Goal: Task Accomplishment & Management: Manage account settings

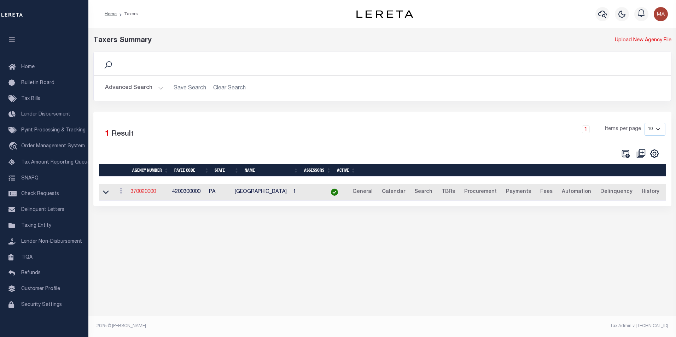
click at [152, 194] on link "370020000" at bounding box center [142, 191] width 25 height 5
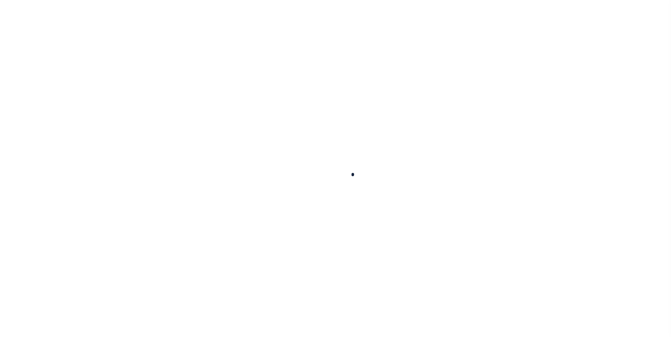
select select
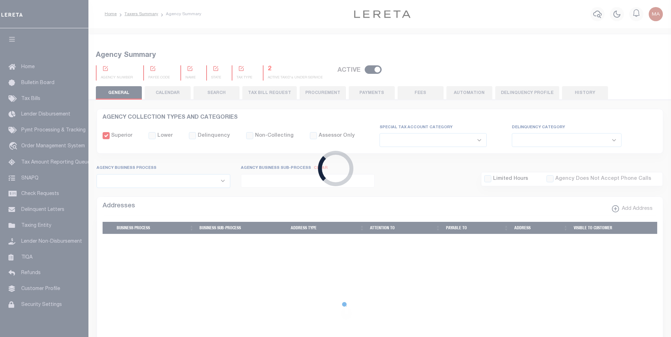
checkbox input "false"
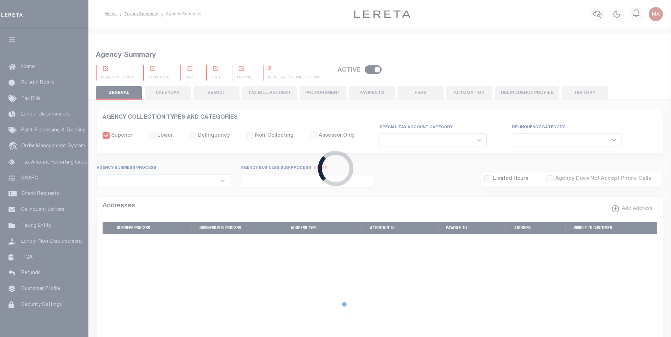
type input "4200300000"
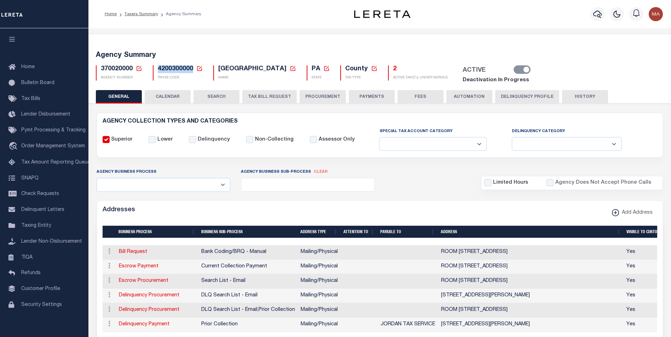
drag, startPoint x: 191, startPoint y: 69, endPoint x: 157, endPoint y: 68, distance: 34.0
click at [157, 68] on div "4200300000 Payee Code Cancel Ok PAYEE CODE" at bounding box center [178, 72] width 50 height 15
copy span "4200300000"
click at [513, 71] on div "ACTIVE" at bounding box center [493, 70] width 71 height 10
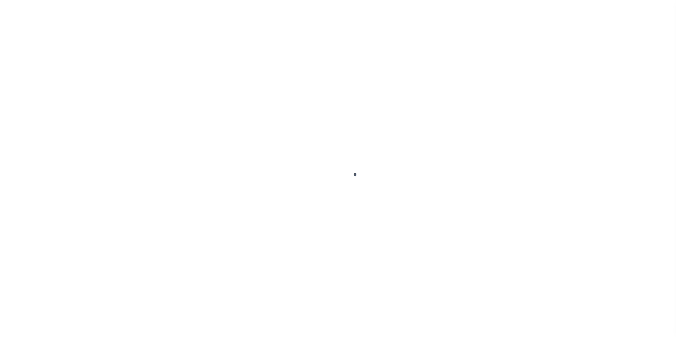
select select
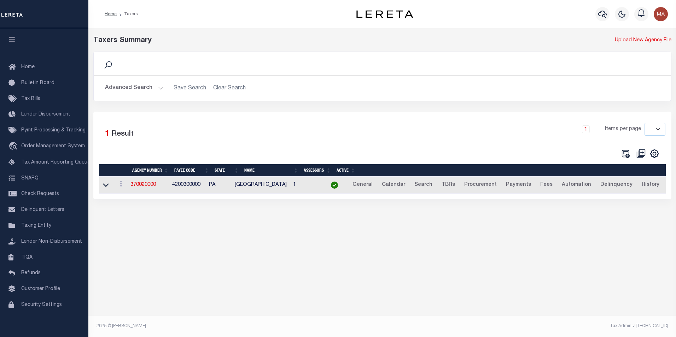
click at [158, 86] on button "Advanced Search" at bounding box center [134, 88] width 59 height 14
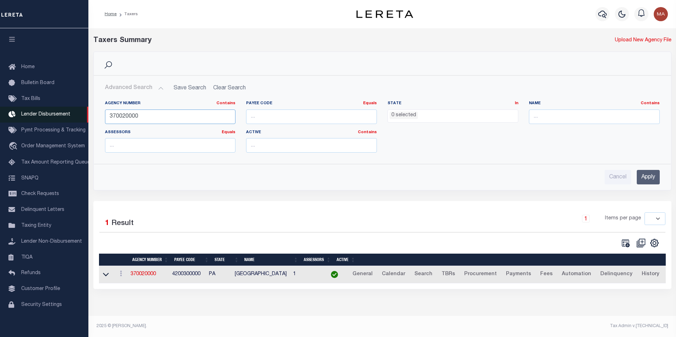
drag, startPoint x: 149, startPoint y: 114, endPoint x: 88, endPoint y: 116, distance: 61.5
click at [88, 116] on div "Home Taxers Profile" at bounding box center [338, 166] width 676 height 332
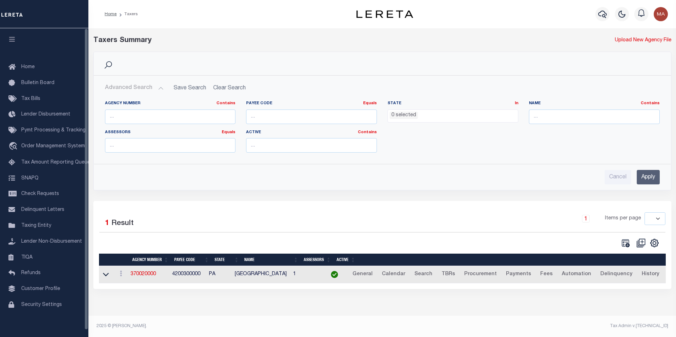
click at [644, 182] on input "Apply" at bounding box center [648, 177] width 23 height 14
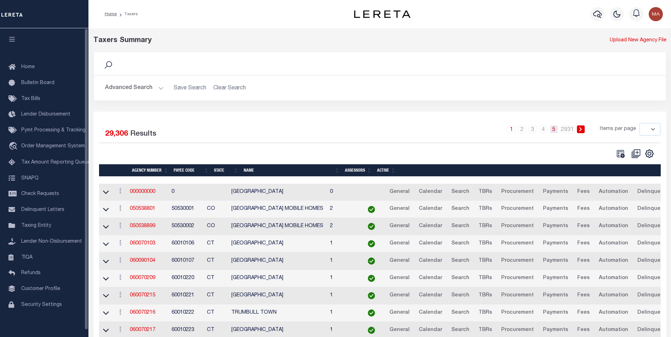
click at [556, 132] on link "5" at bounding box center [554, 129] width 8 height 8
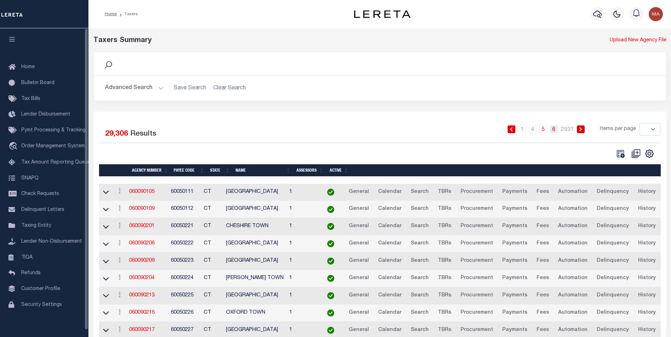
click at [557, 130] on link "6" at bounding box center [554, 129] width 8 height 8
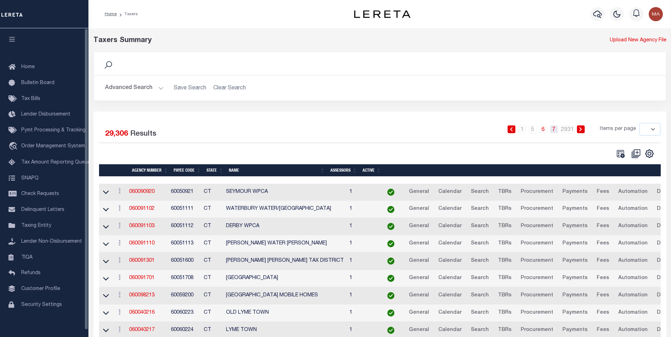
click at [555, 132] on link "7" at bounding box center [554, 129] width 8 height 8
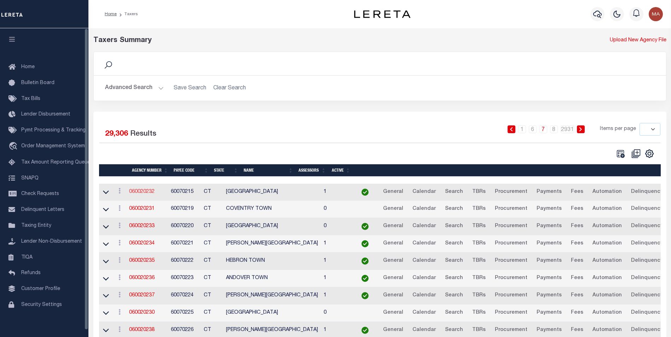
click at [146, 194] on link "060020232" at bounding box center [141, 191] width 25 height 5
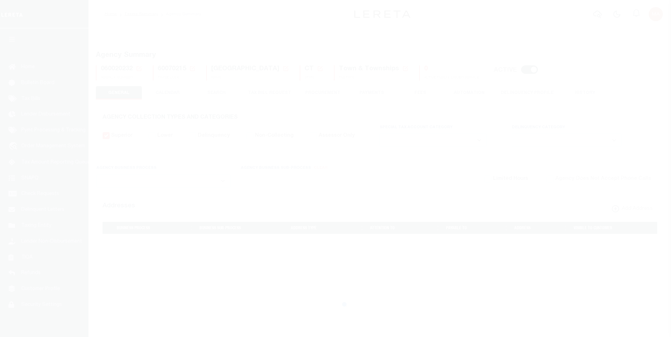
select select
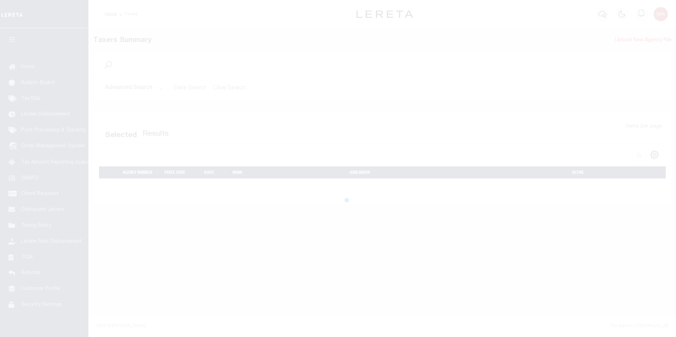
select select
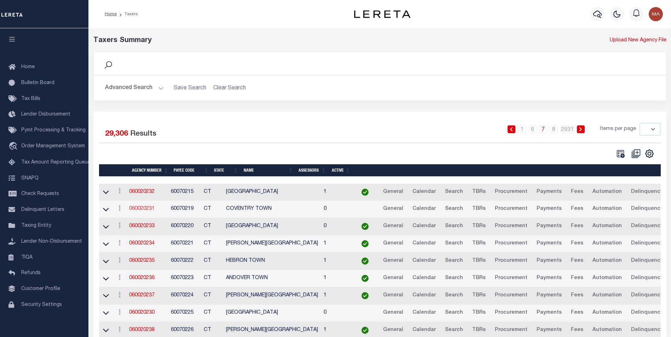
click at [145, 208] on link "060020231" at bounding box center [141, 208] width 25 height 5
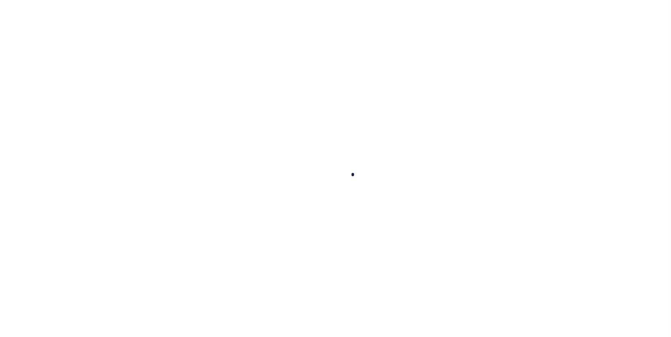
select select
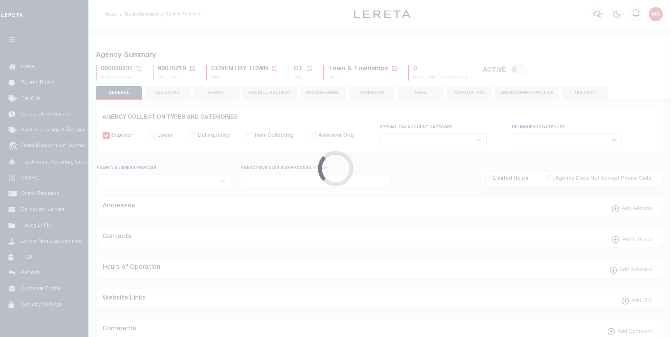
checkbox input "false"
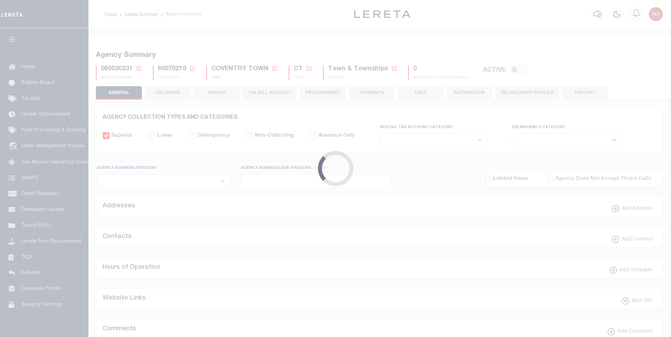
checkbox input "false"
type input "901317006"
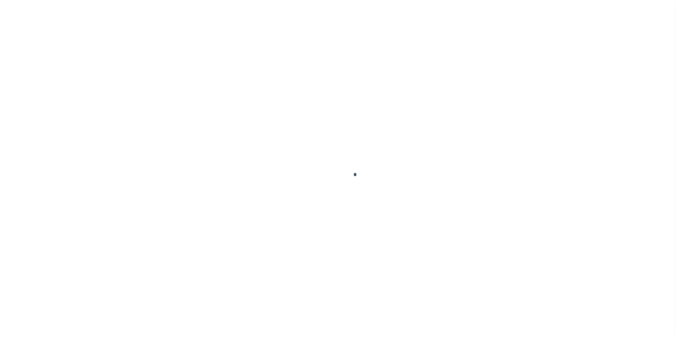
select select
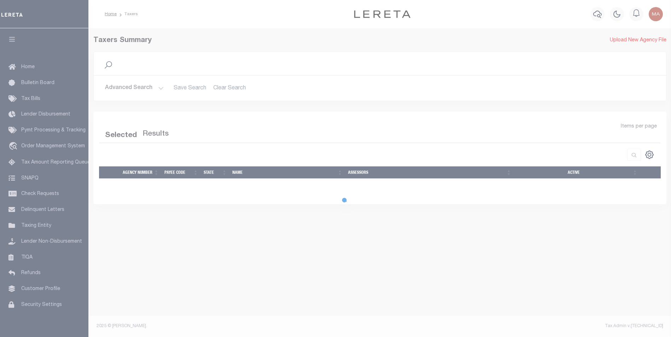
select select
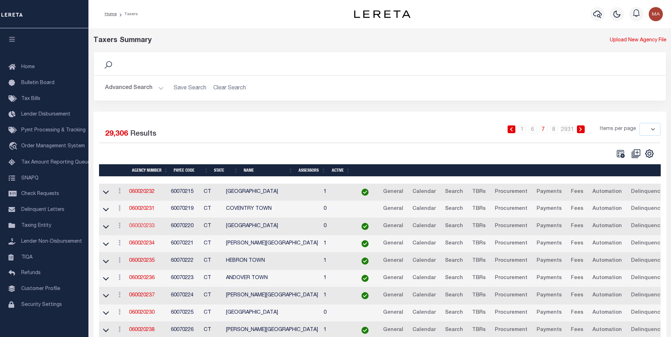
click at [148, 225] on link "060020233" at bounding box center [141, 226] width 25 height 5
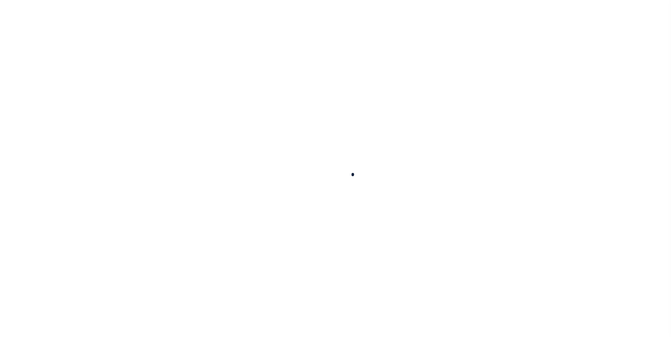
select select
checkbox input "false"
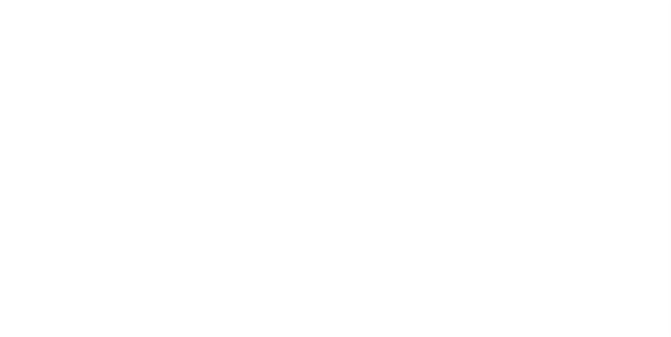
checkbox input "false"
type input "901317009"
select select
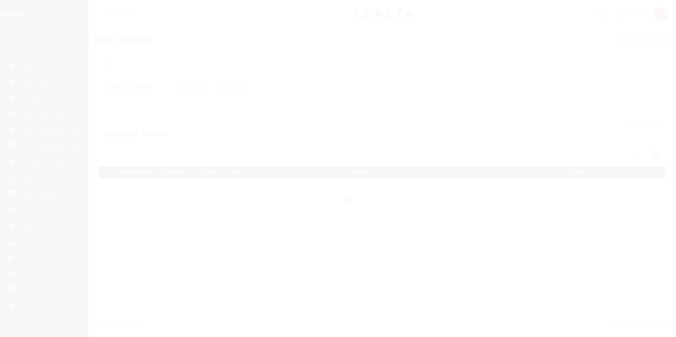
select select
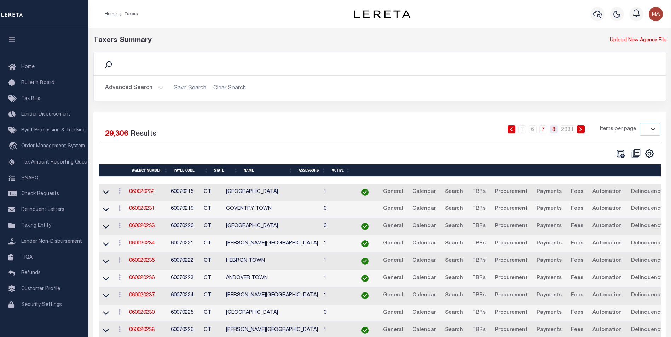
click at [554, 132] on link "8" at bounding box center [554, 129] width 8 height 8
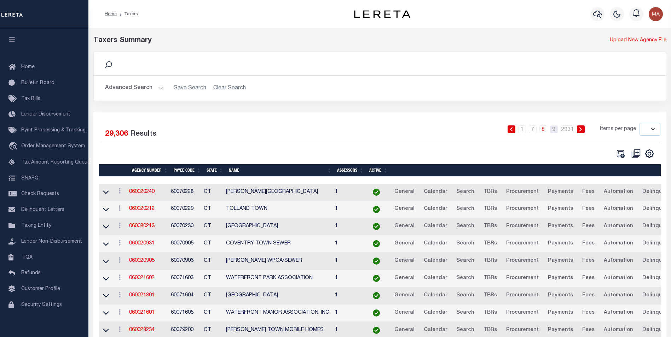
click at [554, 132] on link "9" at bounding box center [554, 129] width 8 height 8
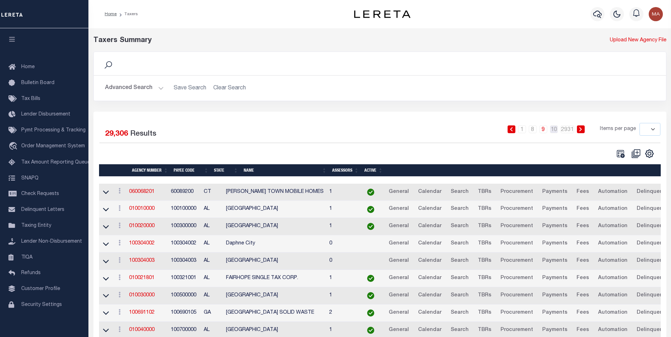
click at [554, 132] on link "10" at bounding box center [554, 129] width 8 height 8
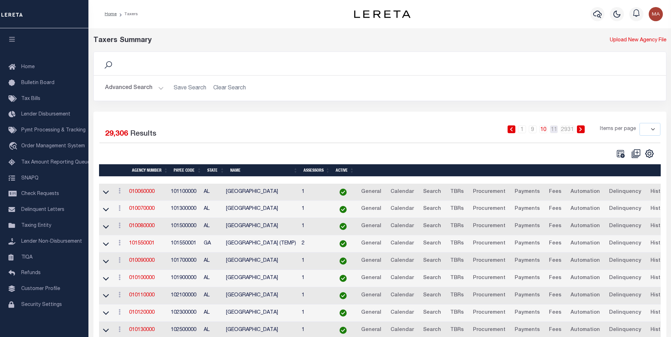
click at [554, 132] on link "11" at bounding box center [554, 129] width 8 height 8
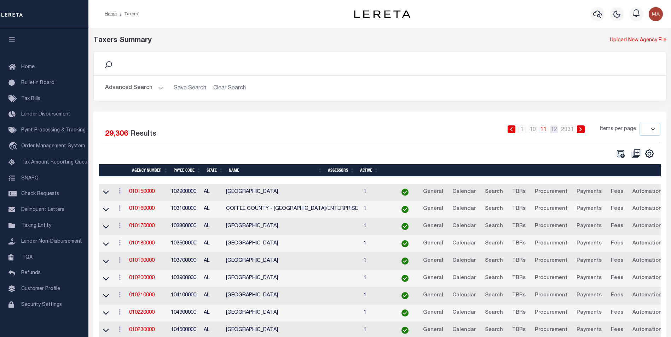
click at [554, 132] on link "12" at bounding box center [554, 129] width 8 height 8
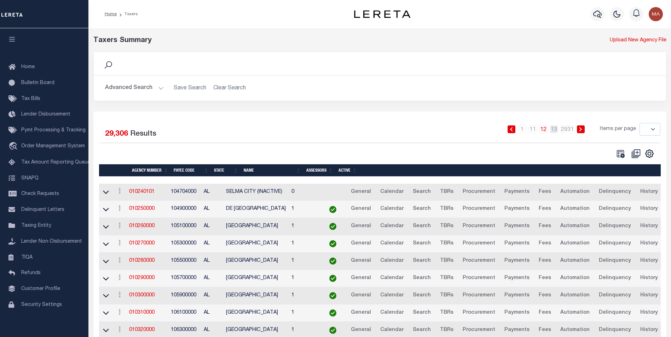
click at [554, 132] on link "13" at bounding box center [554, 129] width 8 height 8
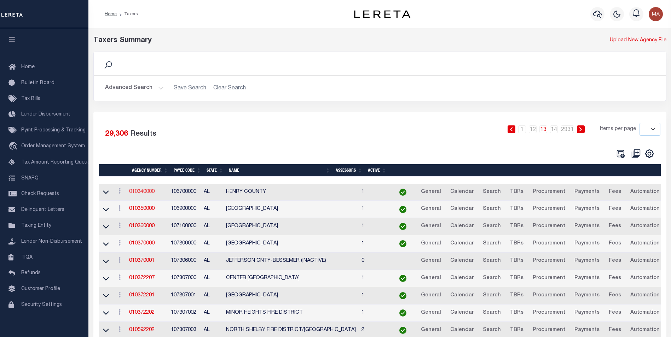
click at [137, 194] on link "010340000" at bounding box center [141, 191] width 25 height 5
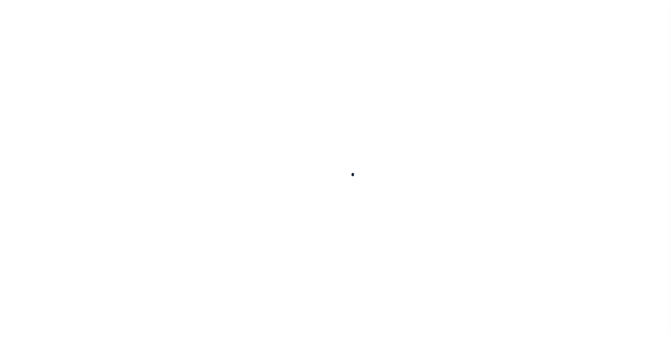
select select
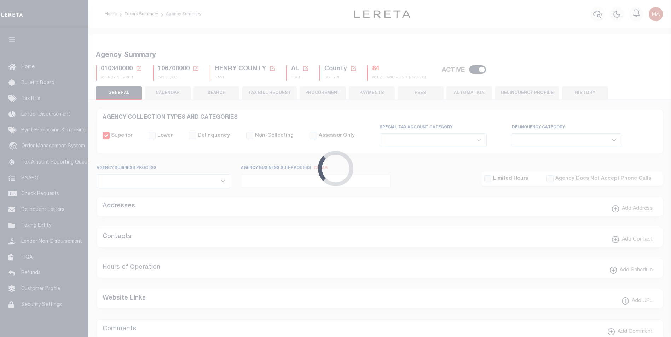
checkbox input "false"
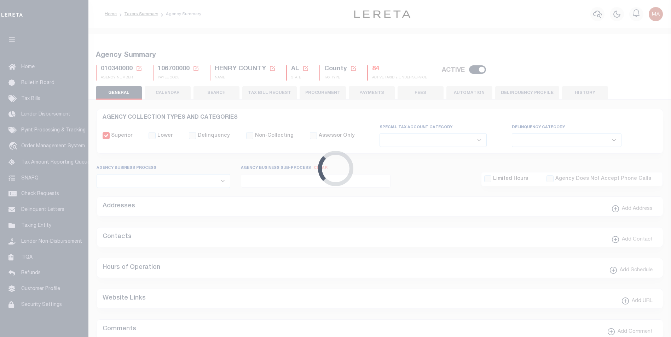
type input "106700000"
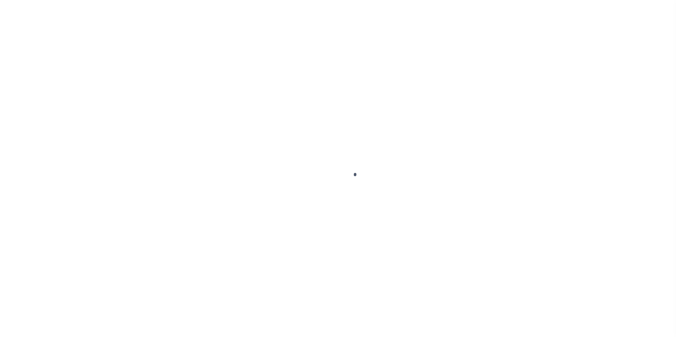
select select
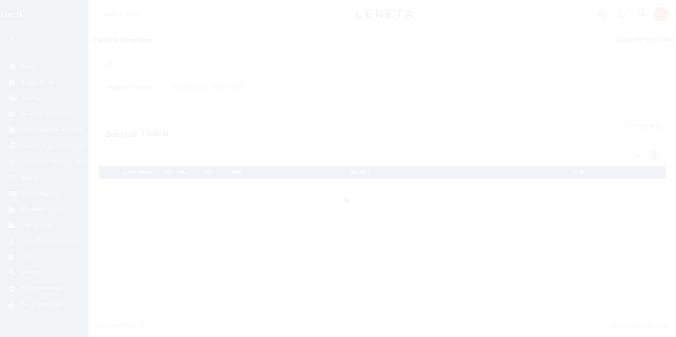
select select
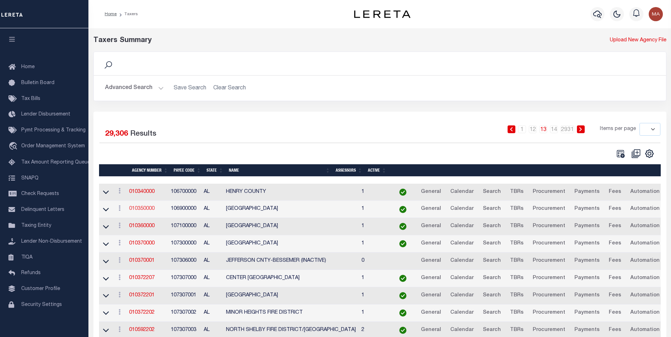
click at [136, 209] on link "010350000" at bounding box center [141, 208] width 25 height 5
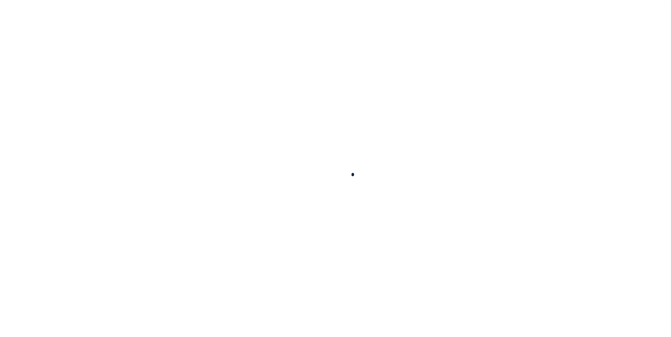
select select
checkbox input "false"
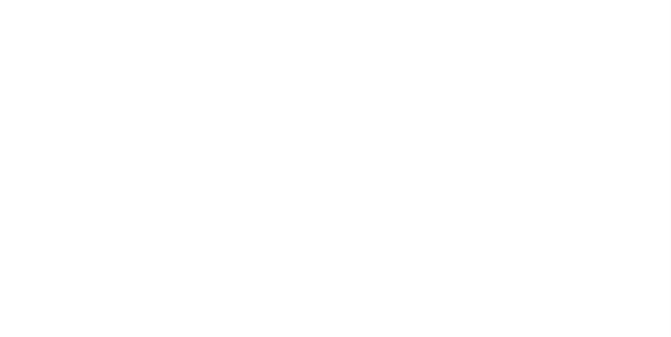
checkbox input "false"
type input "106900000"
select select
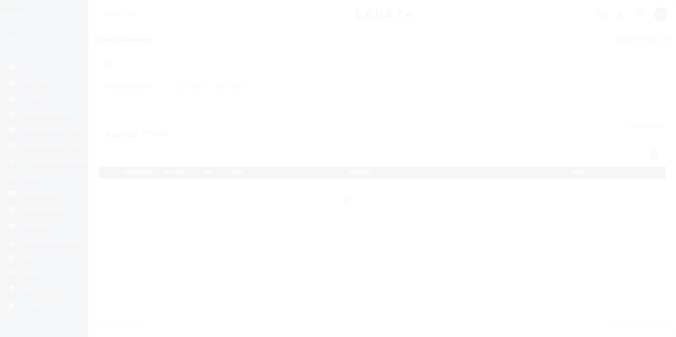
select select
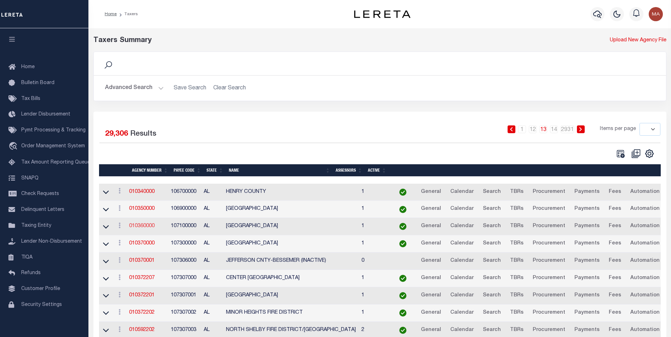
click at [147, 226] on link "010360000" at bounding box center [141, 226] width 25 height 5
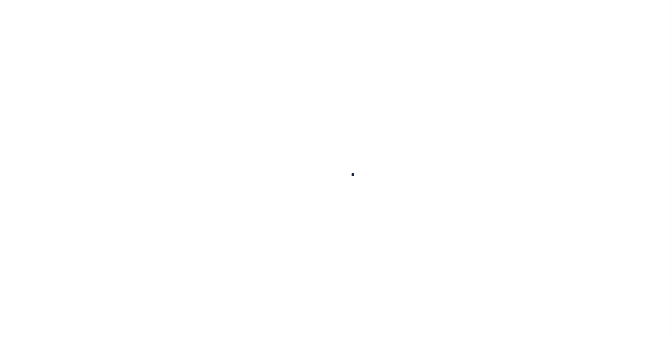
select select
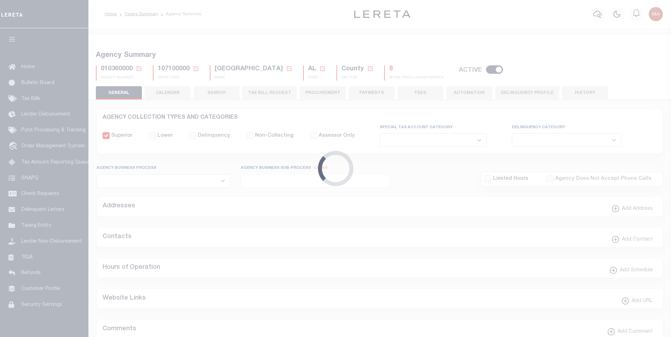
checkbox input "false"
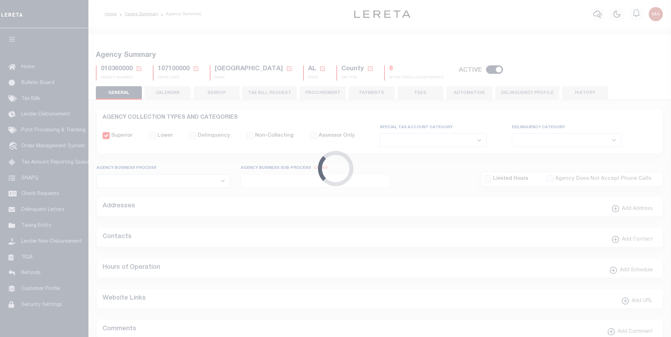
type input "107100000"
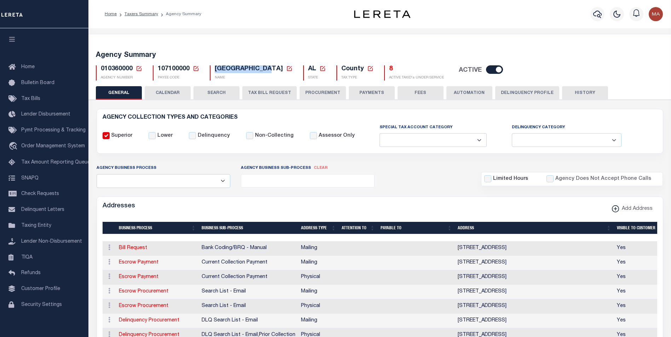
drag, startPoint x: 215, startPoint y: 66, endPoint x: 273, endPoint y: 66, distance: 58.0
click at [273, 66] on span "[GEOGRAPHIC_DATA]" at bounding box center [249, 69] width 68 height 6
copy span "[GEOGRAPHIC_DATA]"
drag, startPoint x: 101, startPoint y: 69, endPoint x: 130, endPoint y: 69, distance: 29.3
click at [132, 69] on span "010360000" at bounding box center [117, 69] width 32 height 6
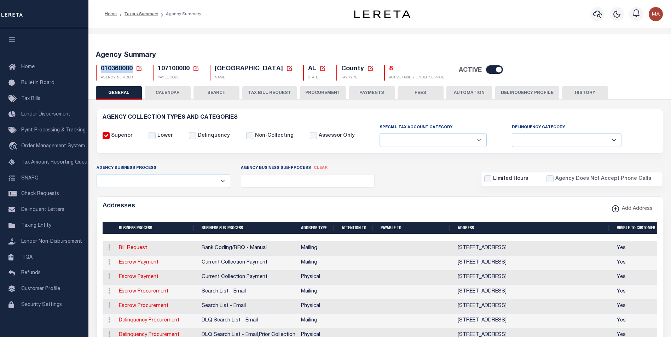
copy span "010360000"
drag, startPoint x: 157, startPoint y: 70, endPoint x: 189, endPoint y: 69, distance: 31.8
click at [189, 69] on div "107100000 Payee Code Cancel Ok PAYEE CODE" at bounding box center [176, 72] width 46 height 15
copy span "107100000"
click at [486, 73] on input "checkbox" at bounding box center [494, 69] width 17 height 8
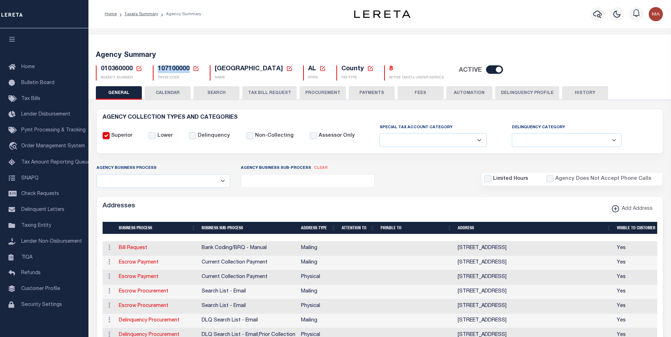
checkbox input "false"
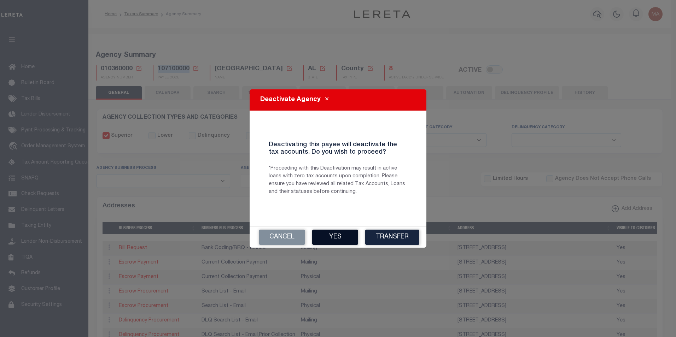
click at [342, 238] on button "Yes" at bounding box center [335, 237] width 46 height 15
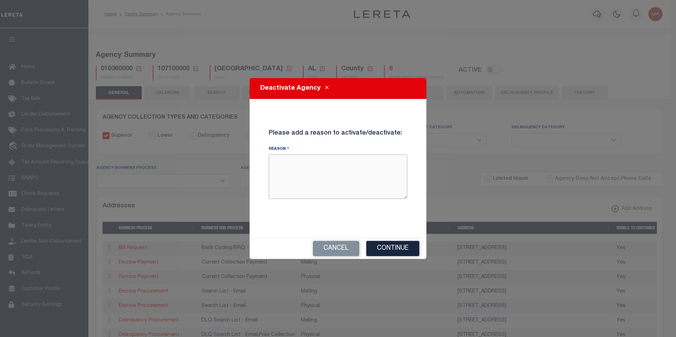
click at [287, 168] on textarea "Reason" at bounding box center [338, 176] width 139 height 45
type textarea "TEST DEV 1"
click at [400, 249] on button "Continue" at bounding box center [392, 248] width 53 height 15
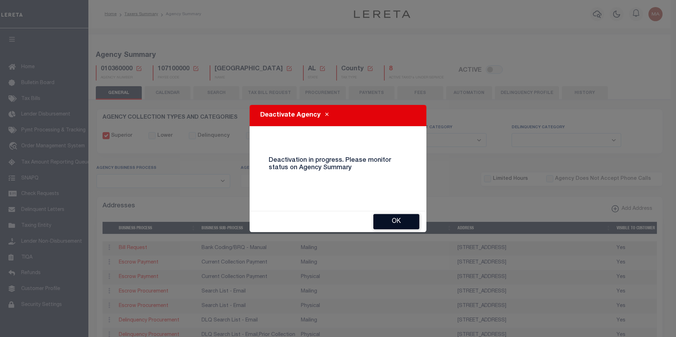
click at [393, 226] on button "OK" at bounding box center [396, 221] width 46 height 15
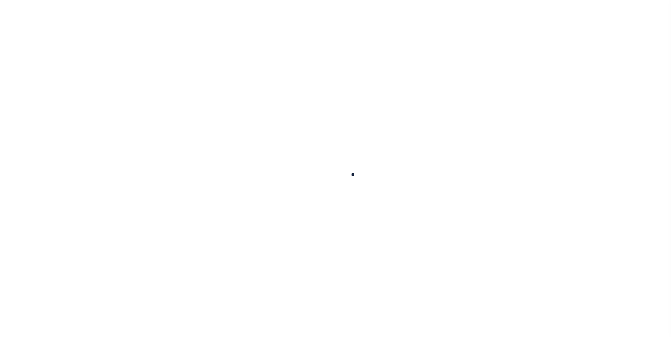
select select
checkbox input "false"
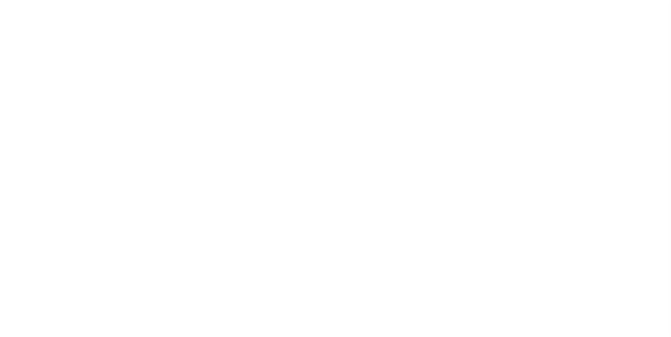
checkbox input "false"
type input "107100000"
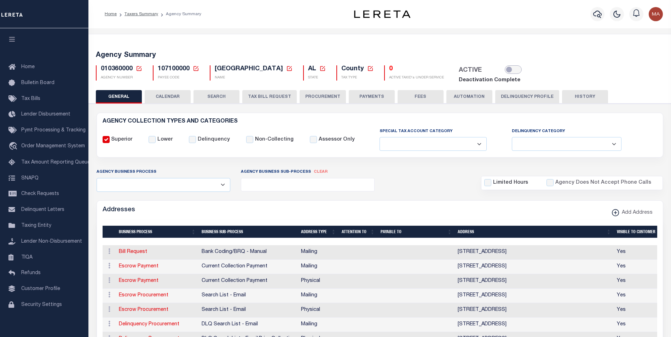
click at [506, 68] on input "checkbox" at bounding box center [512, 69] width 17 height 8
checkbox input "true"
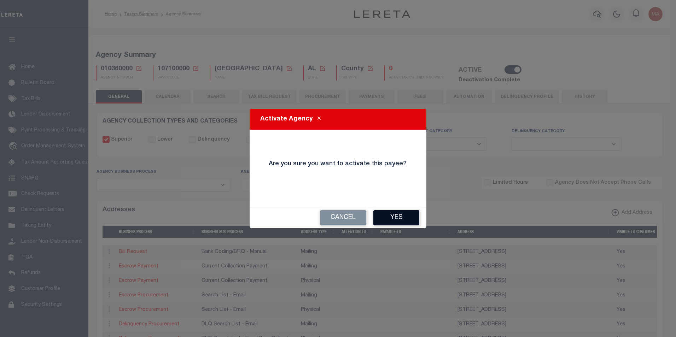
click at [399, 217] on button "Yes" at bounding box center [396, 217] width 46 height 15
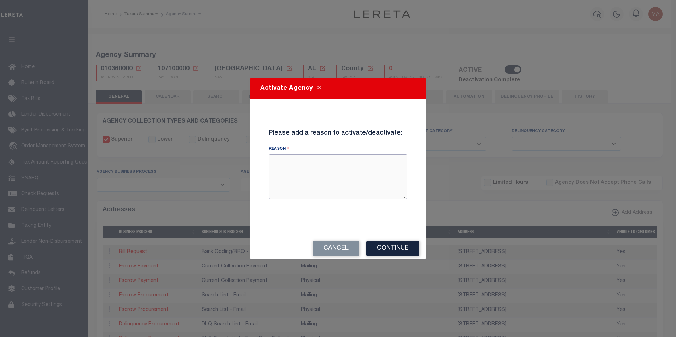
click at [322, 167] on textarea "Reason" at bounding box center [338, 176] width 139 height 45
type textarea "T"
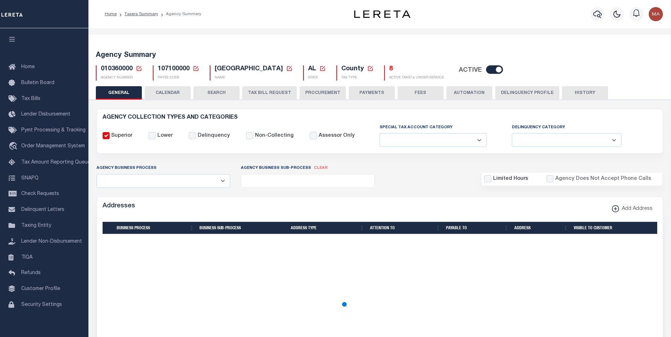
select select
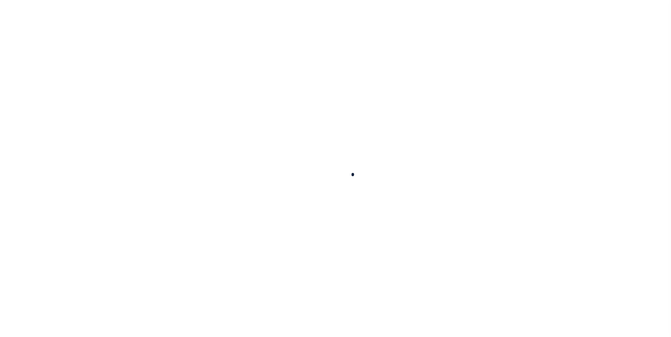
select select
checkbox input "false"
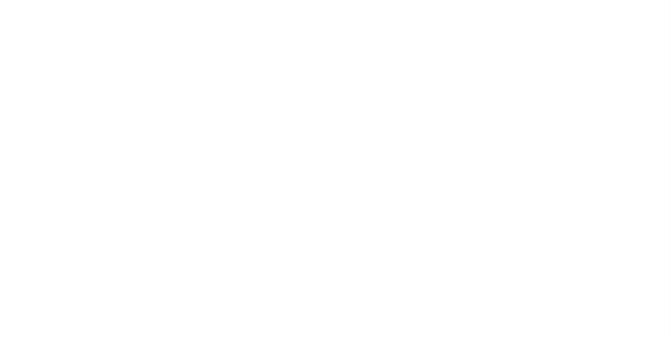
checkbox input "false"
type input "107100000"
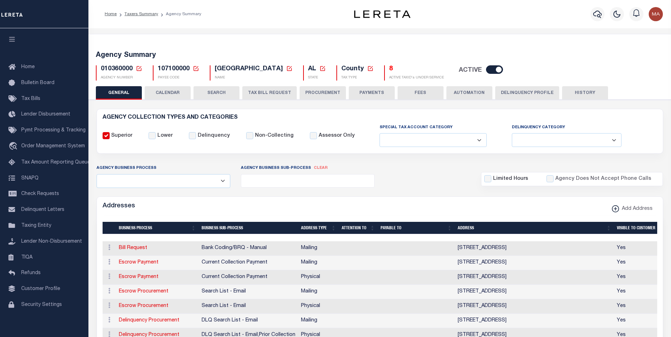
click at [486, 72] on input "checkbox" at bounding box center [494, 69] width 17 height 8
checkbox input "false"
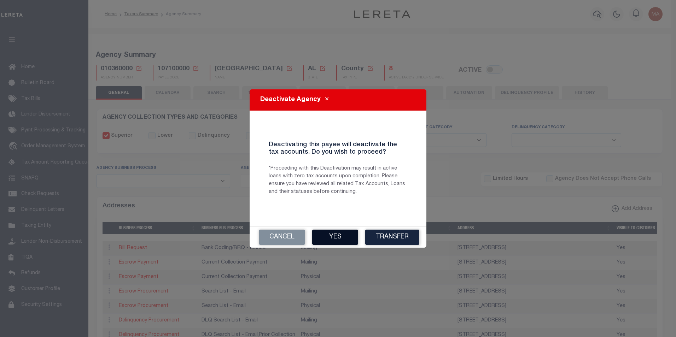
click at [348, 241] on button "Yes" at bounding box center [335, 237] width 46 height 15
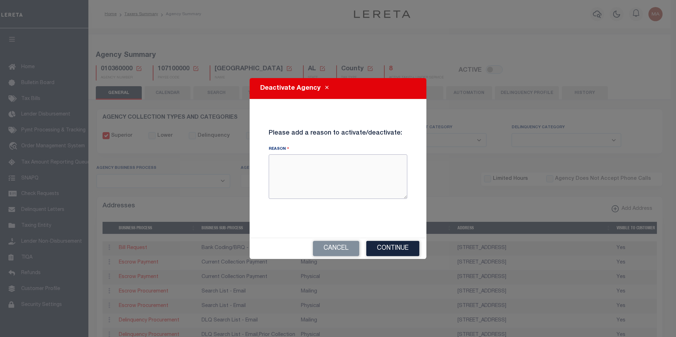
click at [362, 177] on textarea "Reason" at bounding box center [338, 176] width 139 height 45
type textarea "2"
click at [392, 250] on button "Continue" at bounding box center [392, 248] width 53 height 15
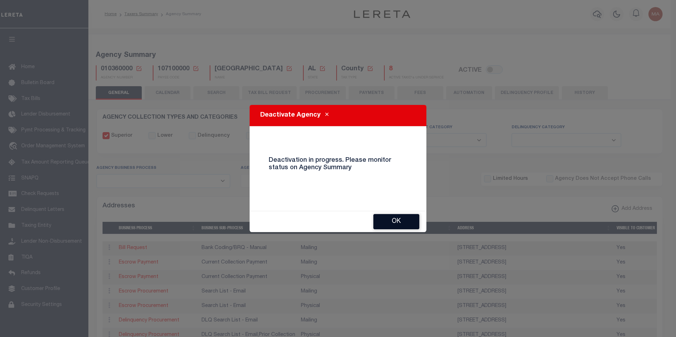
click at [403, 222] on button "OK" at bounding box center [396, 221] width 46 height 15
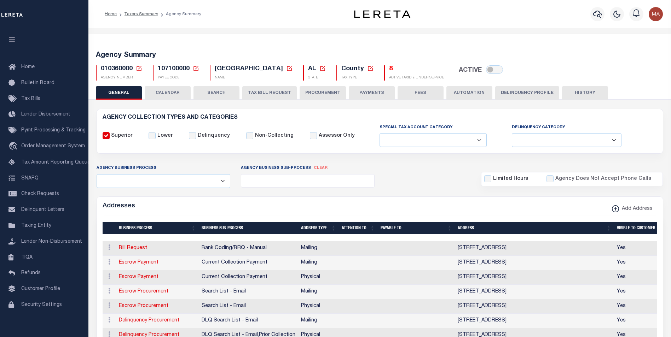
checkbox input "true"
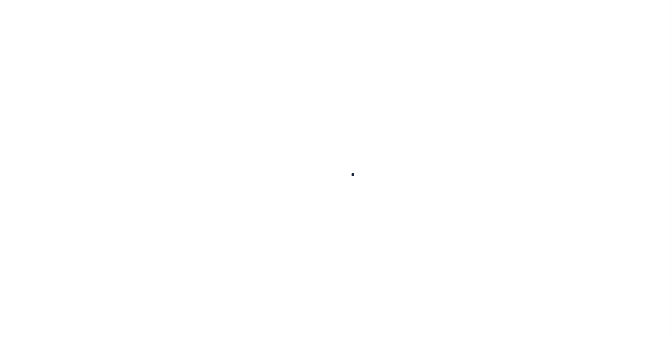
select select
checkbox input "false"
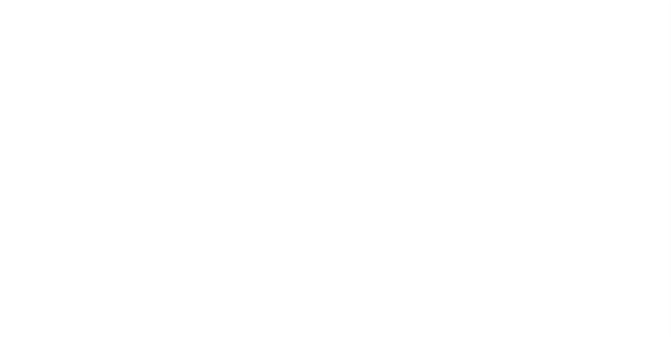
checkbox input "false"
type input "107100000"
